Goal: Task Accomplishment & Management: Manage account settings

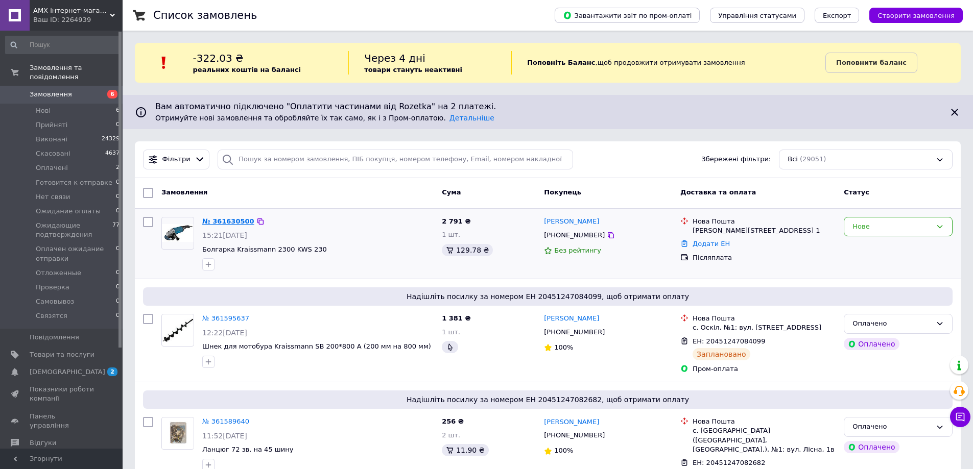
click at [231, 219] on link "№ 361630500" at bounding box center [228, 222] width 52 height 8
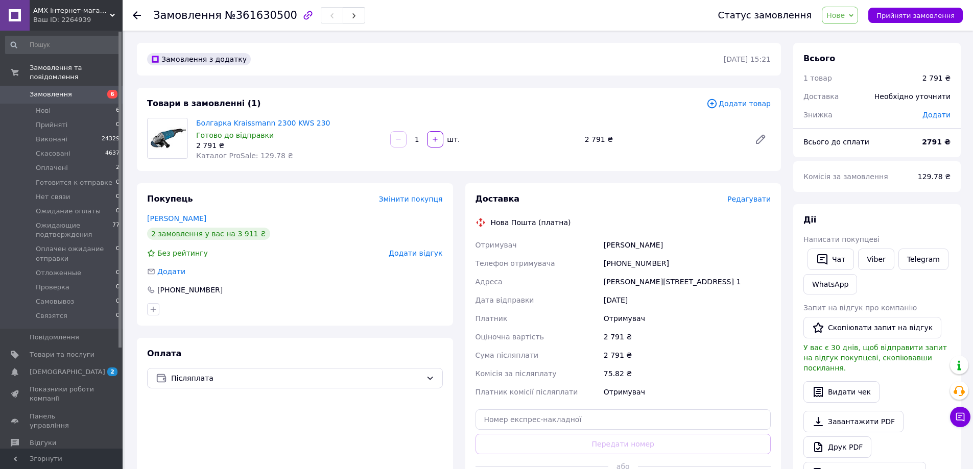
click at [755, 195] on span "Редагувати" at bounding box center [748, 199] width 43 height 8
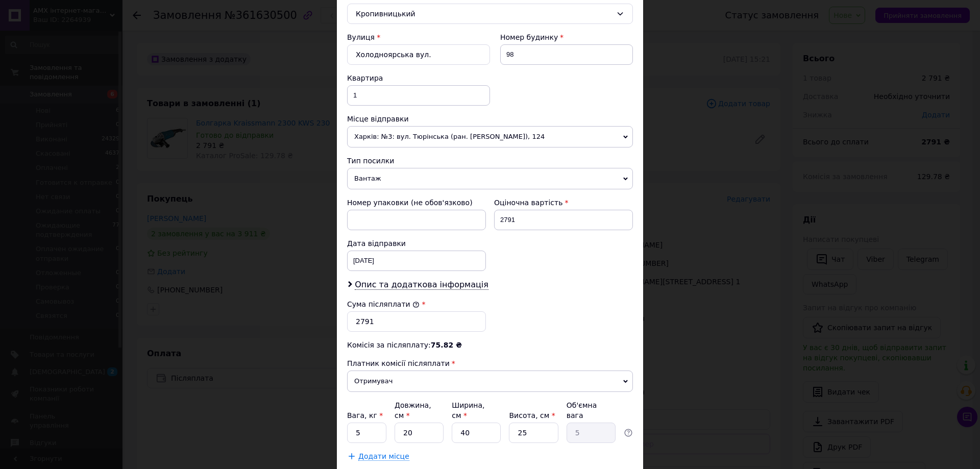
scroll to position [351, 0]
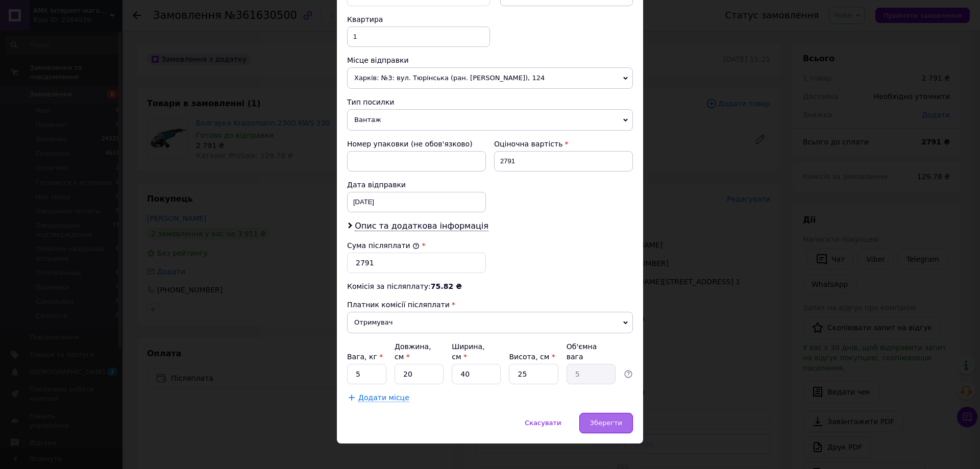
click at [614, 413] on div "Зберегти" at bounding box center [607, 423] width 54 height 20
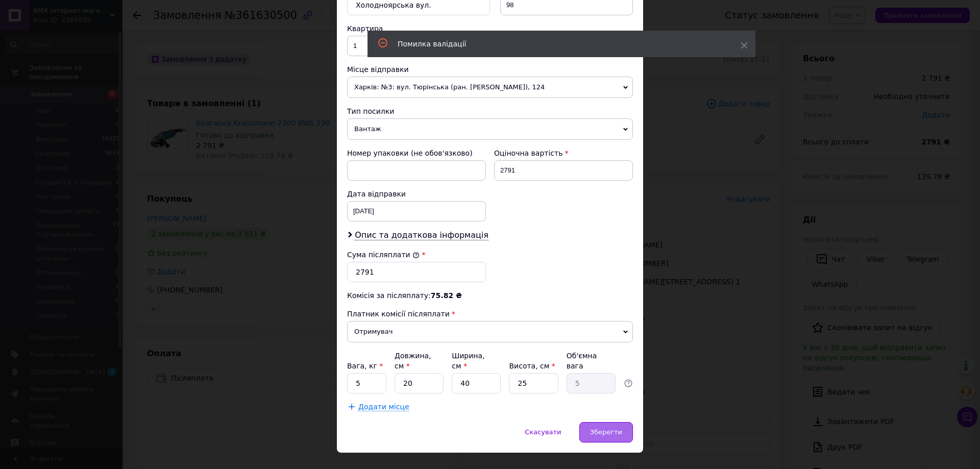
scroll to position [0, 0]
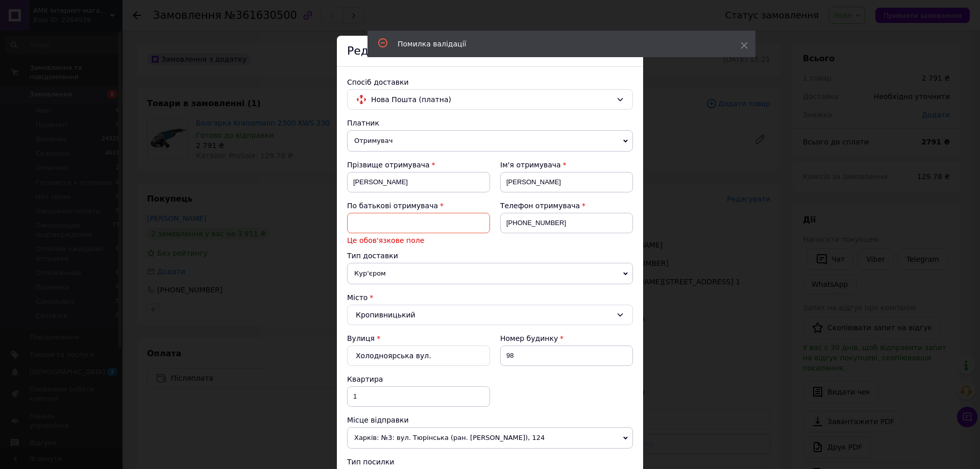
click at [396, 224] on input at bounding box center [418, 223] width 143 height 20
type input "А"
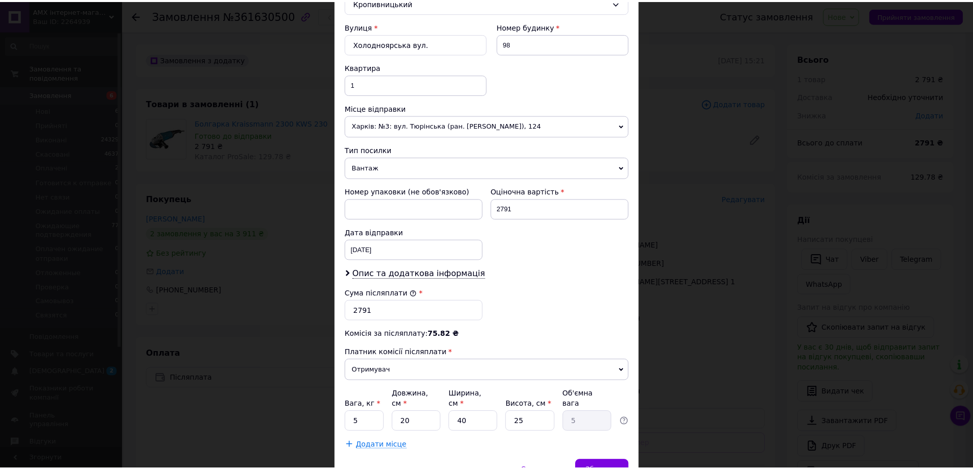
scroll to position [351, 0]
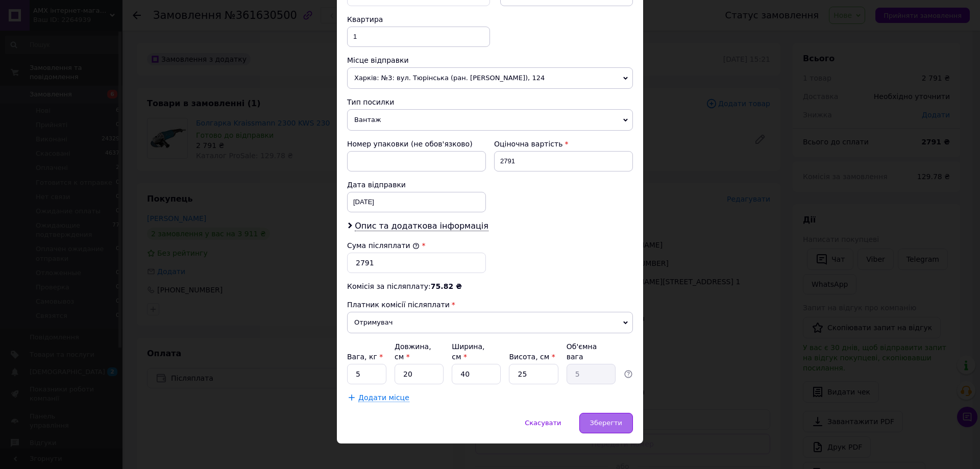
click at [602, 419] on span "Зберегти" at bounding box center [606, 423] width 32 height 8
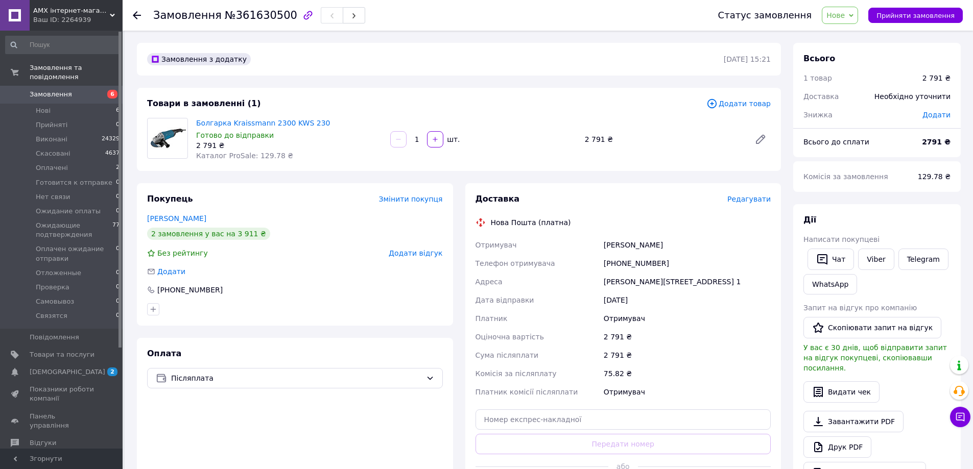
scroll to position [153, 0]
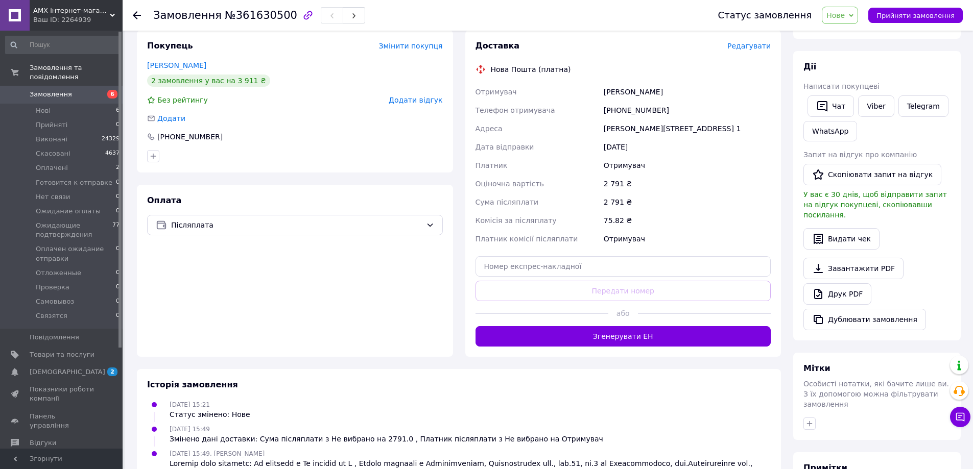
click at [622, 334] on button "Згенерувати ЕН" at bounding box center [623, 336] width 296 height 20
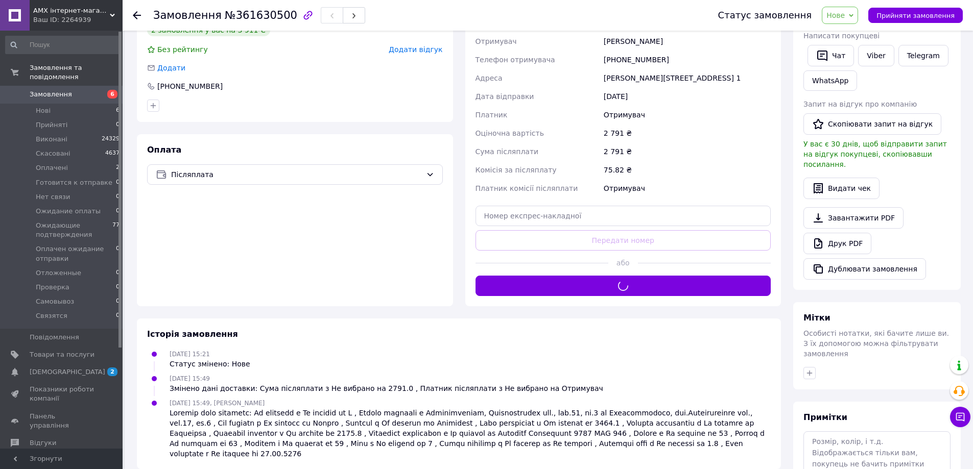
scroll to position [264, 0]
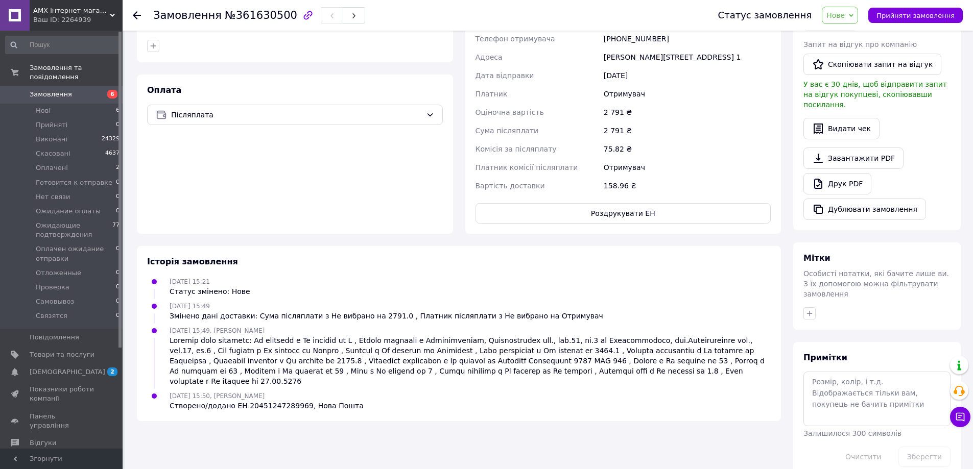
click at [63, 90] on span "Замовлення" at bounding box center [51, 94] width 42 height 9
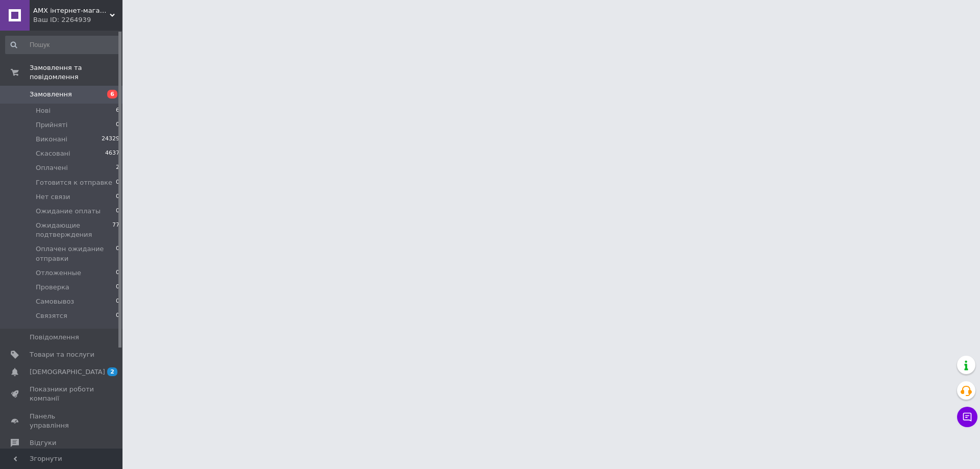
click at [113, 19] on div "Ваш ID: 2264939" at bounding box center [77, 19] width 89 height 9
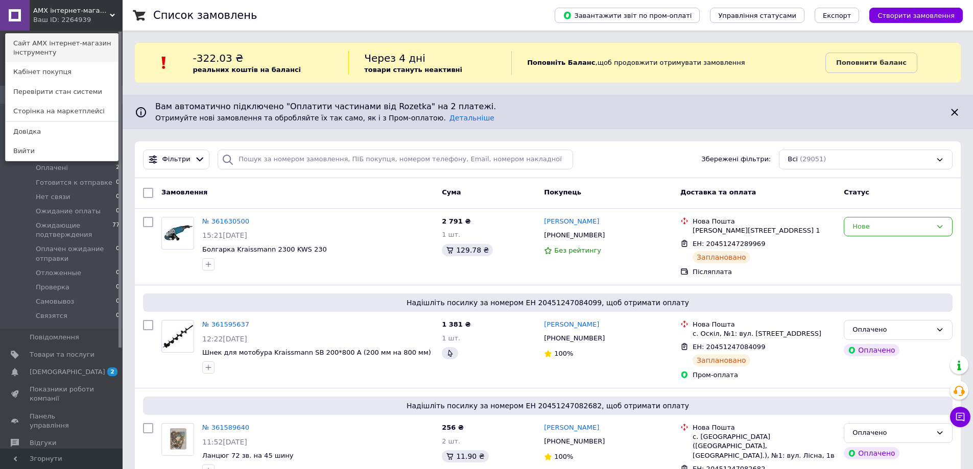
click at [88, 47] on link "Сайт AMX інтернет-магазин інструменту" at bounding box center [62, 48] width 112 height 29
